Goal: Task Accomplishment & Management: Use online tool/utility

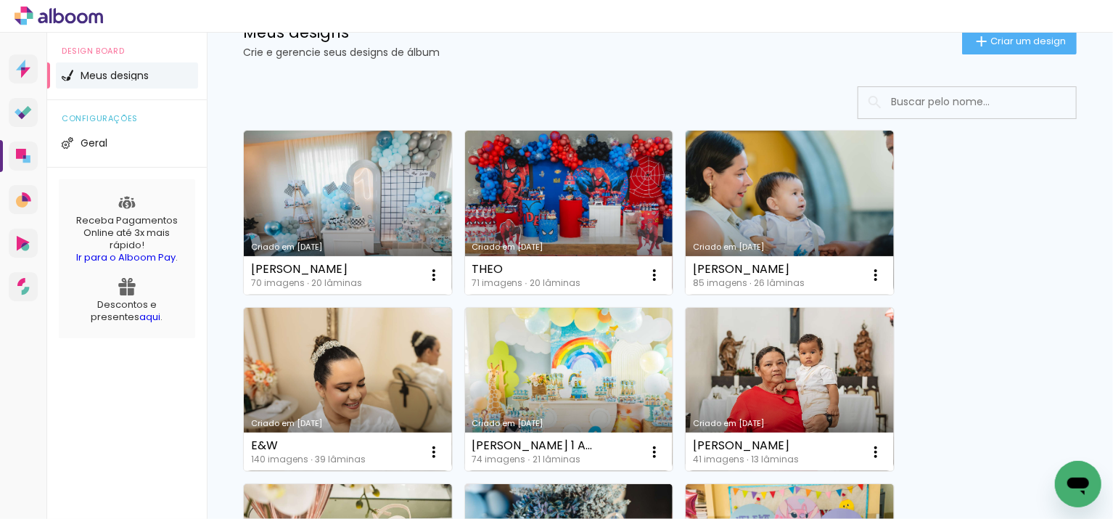
scroll to position [56, 0]
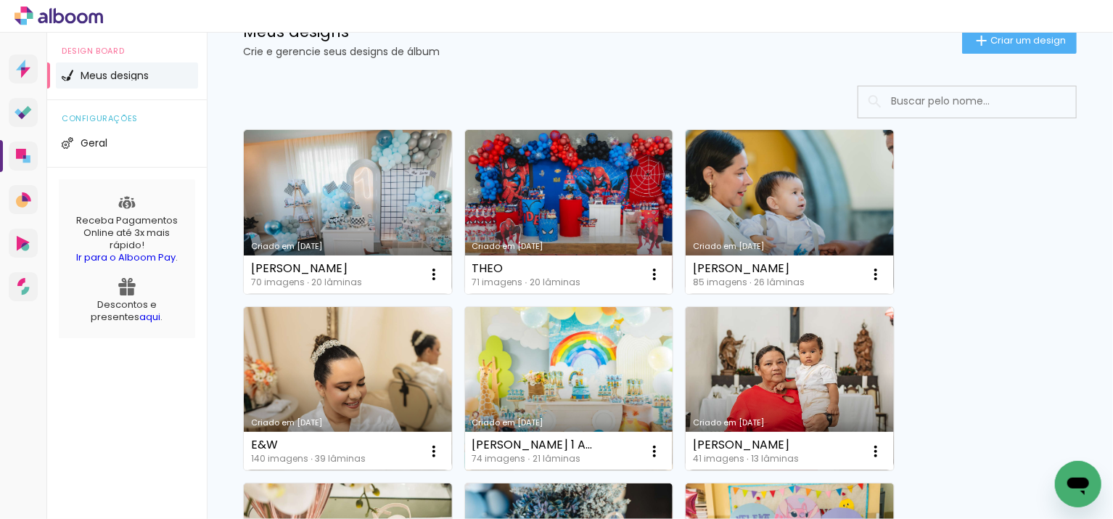
click at [567, 357] on link "Criado em [DATE]" at bounding box center [569, 389] width 208 height 164
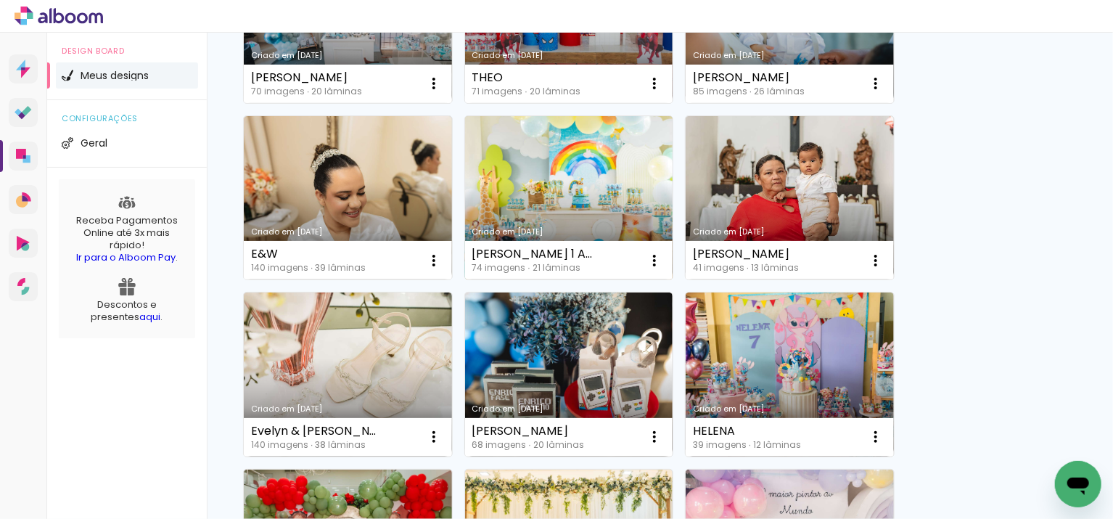
scroll to position [247, 0]
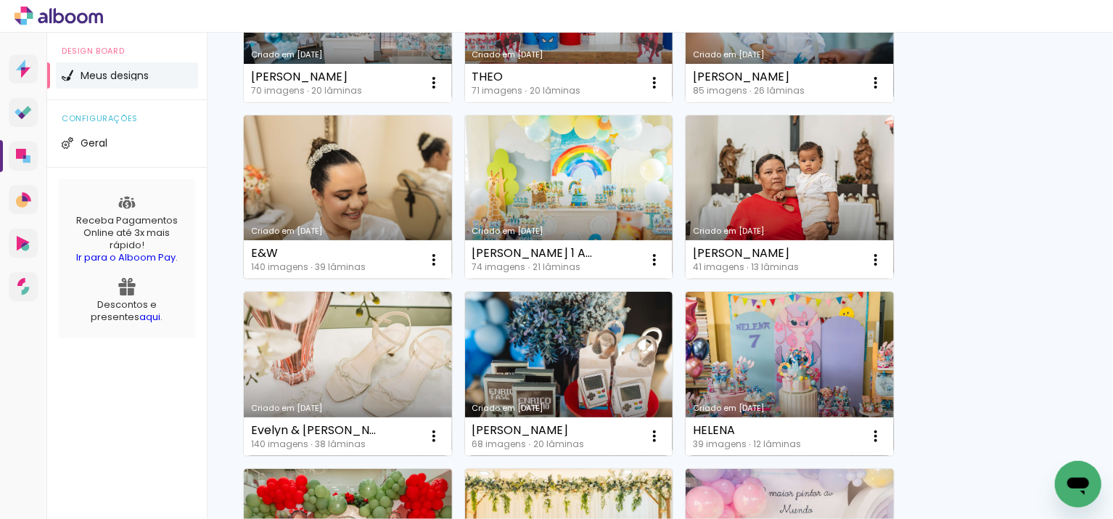
click at [398, 192] on link "Criado em [DATE]" at bounding box center [348, 197] width 208 height 164
